Goal: Entertainment & Leisure: Consume media (video, audio)

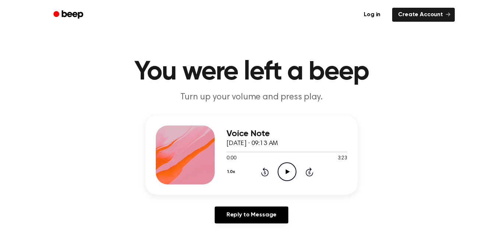
click at [281, 171] on icon "Play Audio" at bounding box center [286, 171] width 19 height 19
click at [281, 171] on icon "Pause Audio" at bounding box center [286, 171] width 19 height 19
click at [281, 171] on icon "Play Audio" at bounding box center [286, 171] width 19 height 19
click at [281, 171] on icon "Pause Audio" at bounding box center [286, 171] width 19 height 19
click at [281, 171] on icon "Play Audio" at bounding box center [286, 171] width 19 height 19
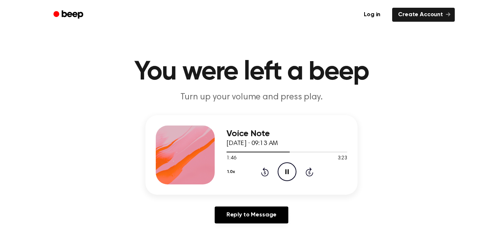
click at [281, 171] on icon "Pause Audio" at bounding box center [286, 171] width 19 height 19
click at [281, 171] on icon "Play Audio" at bounding box center [286, 171] width 19 height 19
click at [281, 171] on icon "Pause Audio" at bounding box center [286, 171] width 19 height 19
click at [281, 171] on icon "Play Audio" at bounding box center [286, 171] width 19 height 19
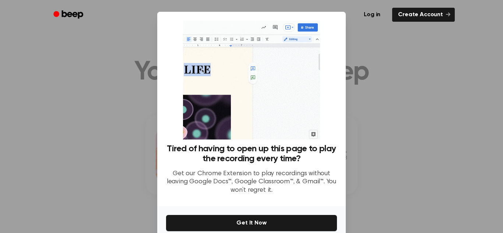
click at [335, 52] on div "Tired of having to open up this page to play the recording every time? Get our …" at bounding box center [251, 111] width 171 height 180
